Goal: Navigation & Orientation: Go to known website

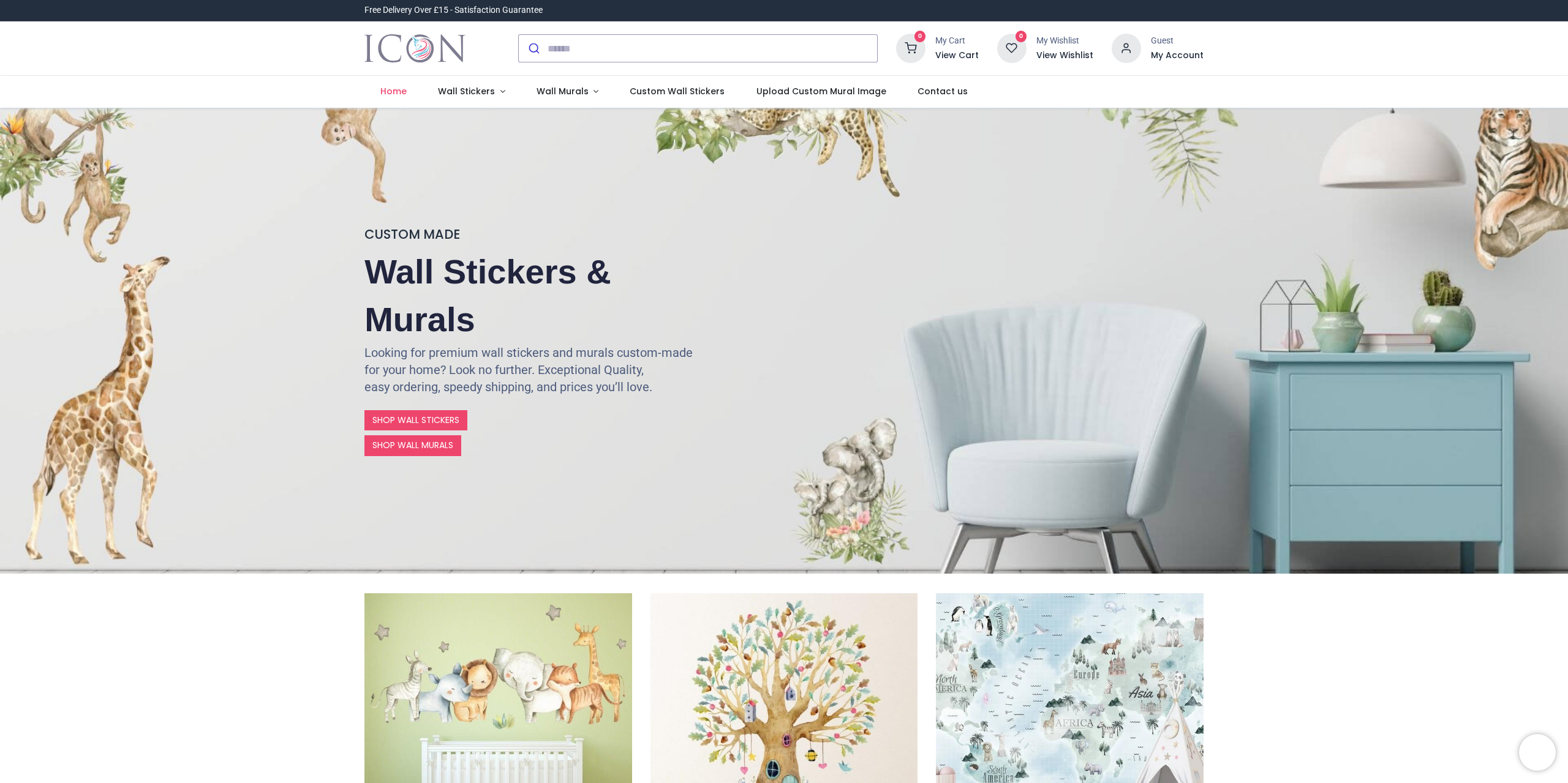
click at [432, 54] on img "Logo of Icon Wall Stickers" at bounding box center [415, 48] width 101 height 34
